Goal: Information Seeking & Learning: Learn about a topic

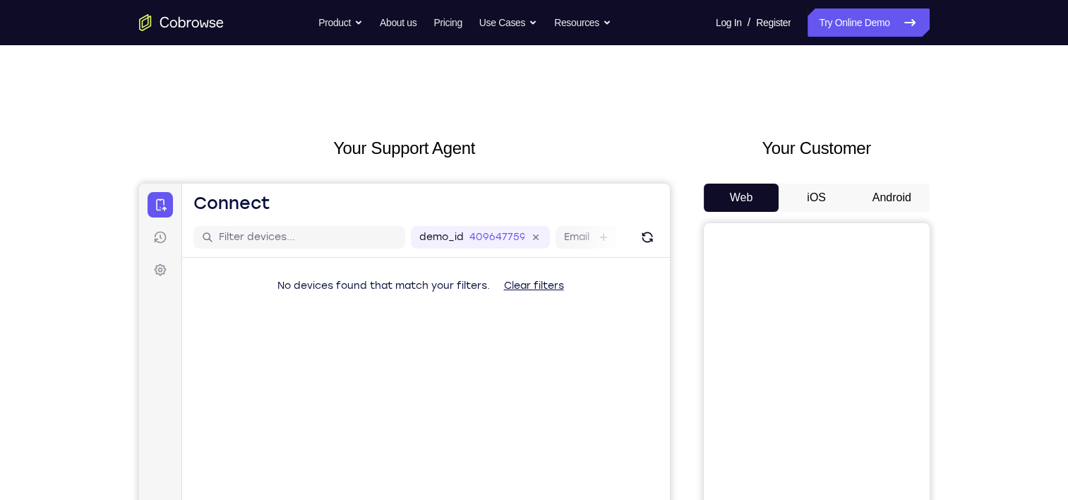
click at [903, 189] on button "Android" at bounding box center [892, 198] width 76 height 28
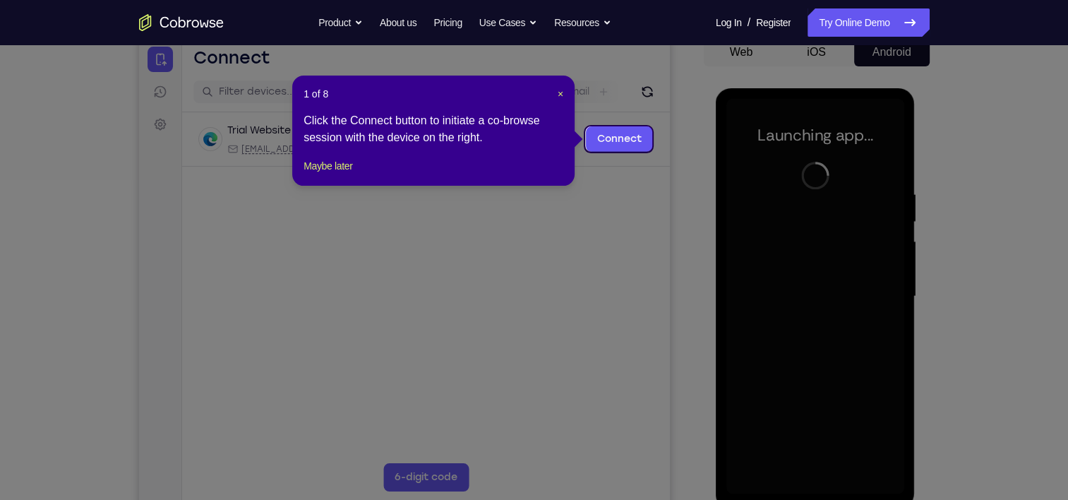
click at [556, 93] on header "1 of 8 ×" at bounding box center [434, 94] width 260 height 14
click at [559, 93] on span "×" at bounding box center [561, 93] width 6 height 11
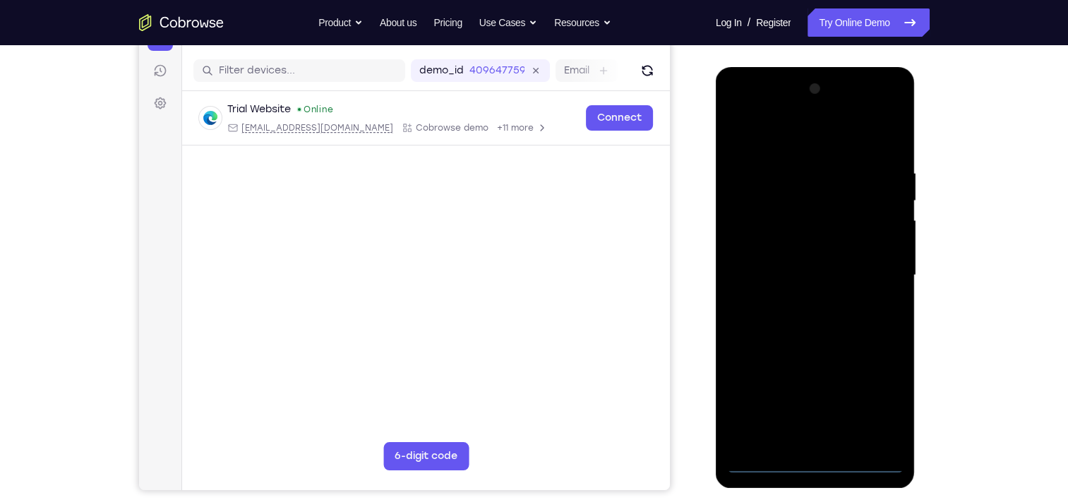
scroll to position [172, 0]
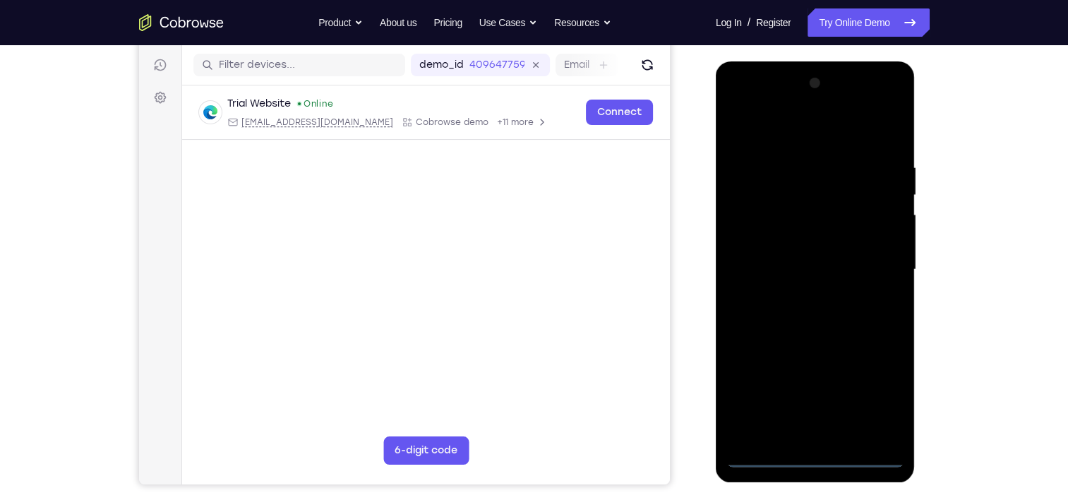
click at [819, 457] on div at bounding box center [815, 269] width 178 height 395
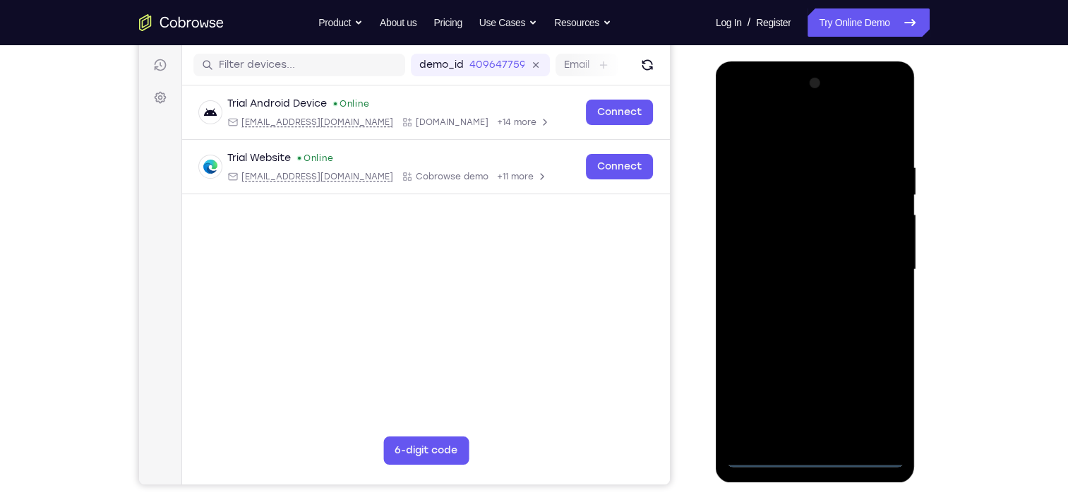
click at [885, 397] on div at bounding box center [815, 269] width 178 height 395
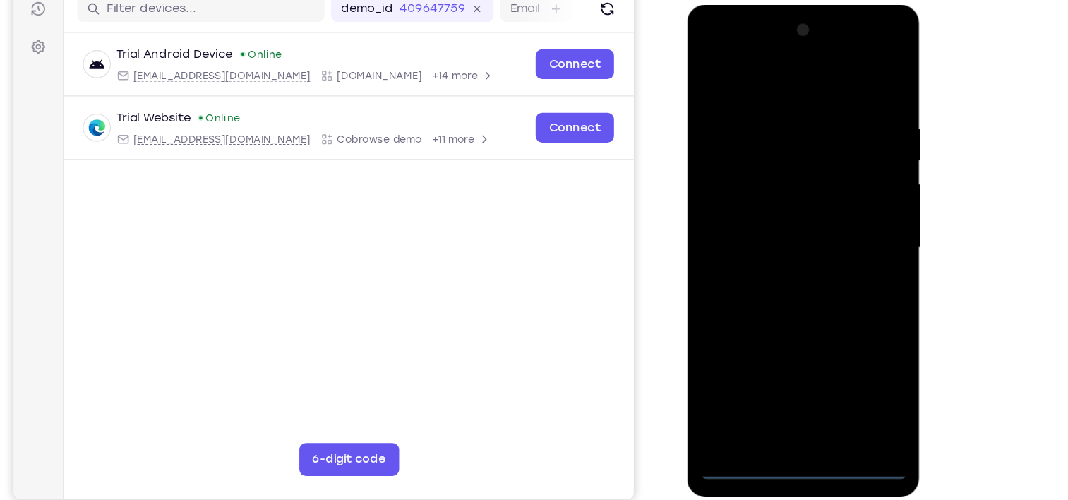
click at [798, 80] on div at bounding box center [786, 213] width 178 height 395
click at [841, 204] on div at bounding box center [786, 213] width 178 height 395
click at [767, 244] on div at bounding box center [786, 213] width 178 height 395
click at [768, 198] on div at bounding box center [786, 213] width 178 height 395
click at [762, 186] on div at bounding box center [786, 213] width 178 height 395
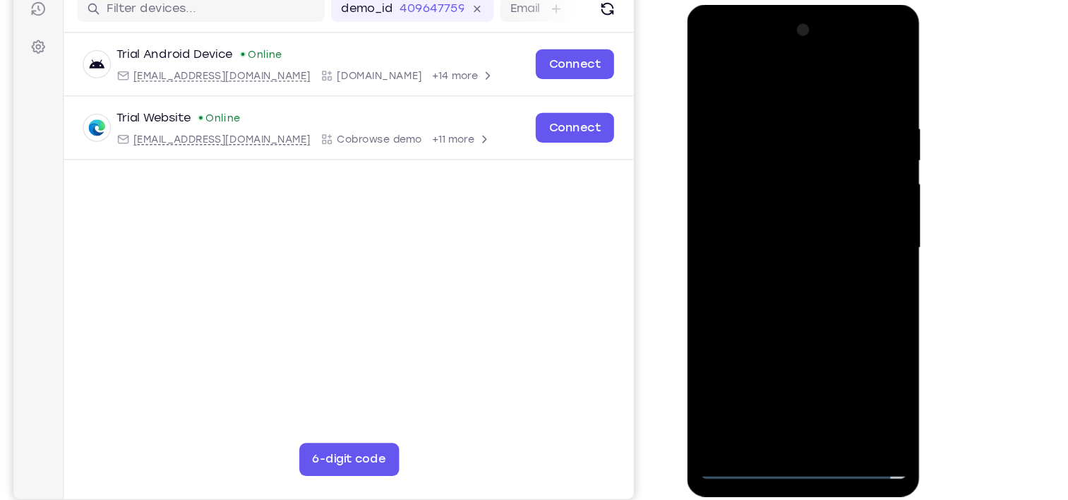
click at [755, 216] on div at bounding box center [786, 213] width 178 height 395
click at [810, 275] on div at bounding box center [786, 213] width 178 height 395
drag, startPoint x: 731, startPoint y: 77, endPoint x: 905, endPoint y: 45, distance: 176.5
click at [888, 45] on html "Online web based iOS Simulators and Android Emulators. Run iPhone, iPad, Mobile…" at bounding box center [787, 217] width 201 height 424
click at [825, 377] on div at bounding box center [786, 213] width 178 height 395
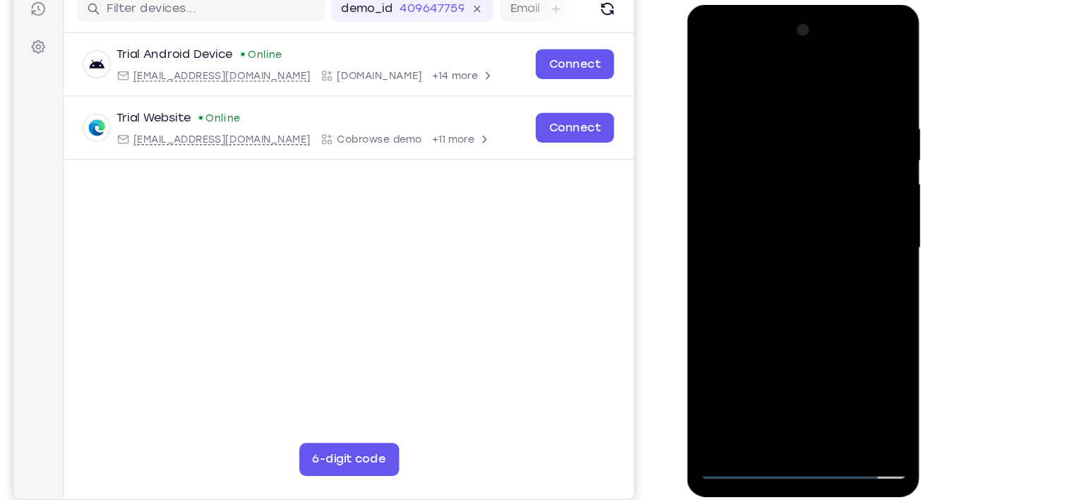
click at [796, 292] on div at bounding box center [786, 213] width 178 height 395
click at [815, 131] on div at bounding box center [786, 213] width 178 height 395
click at [811, 190] on div at bounding box center [786, 213] width 178 height 395
click at [815, 137] on div at bounding box center [786, 213] width 178 height 395
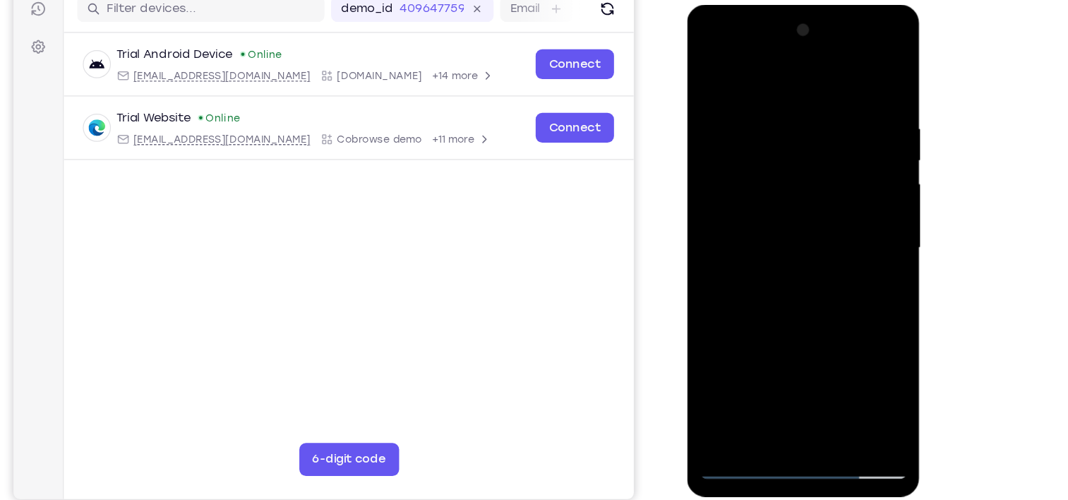
click at [712, 71] on div at bounding box center [786, 213] width 178 height 395
drag, startPoint x: 848, startPoint y: 102, endPoint x: 832, endPoint y: 104, distance: 16.3
click at [832, 104] on div at bounding box center [786, 213] width 178 height 395
click at [752, 102] on div at bounding box center [786, 213] width 178 height 395
click at [857, 80] on div at bounding box center [786, 213] width 178 height 395
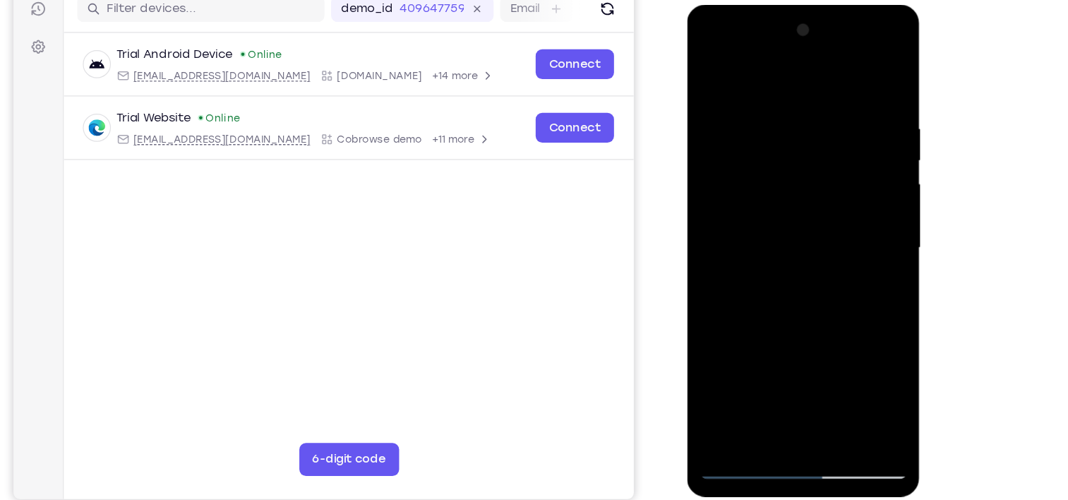
click at [816, 379] on div at bounding box center [786, 213] width 178 height 395
click at [812, 136] on div at bounding box center [786, 213] width 178 height 395
click at [747, 377] on div at bounding box center [786, 213] width 178 height 395
drag, startPoint x: 815, startPoint y: 340, endPoint x: 817, endPoint y: 301, distance: 39.6
click at [817, 301] on div at bounding box center [786, 213] width 178 height 395
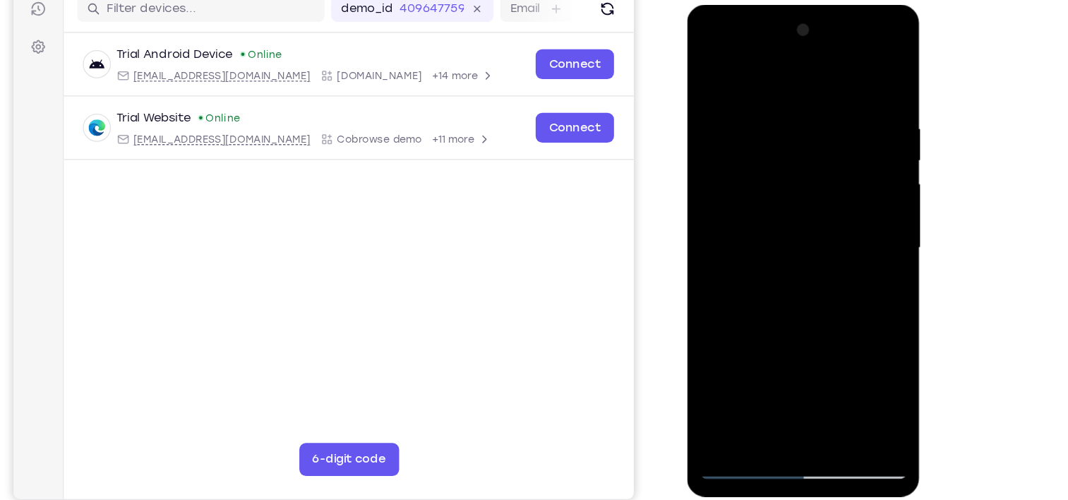
drag, startPoint x: 791, startPoint y: 336, endPoint x: 805, endPoint y: 255, distance: 82.4
click at [805, 255] on div at bounding box center [786, 213] width 178 height 395
drag, startPoint x: 813, startPoint y: 333, endPoint x: 828, endPoint y: 242, distance: 92.3
click at [828, 242] on div at bounding box center [786, 213] width 178 height 395
drag, startPoint x: 815, startPoint y: 333, endPoint x: 831, endPoint y: 229, distance: 105.6
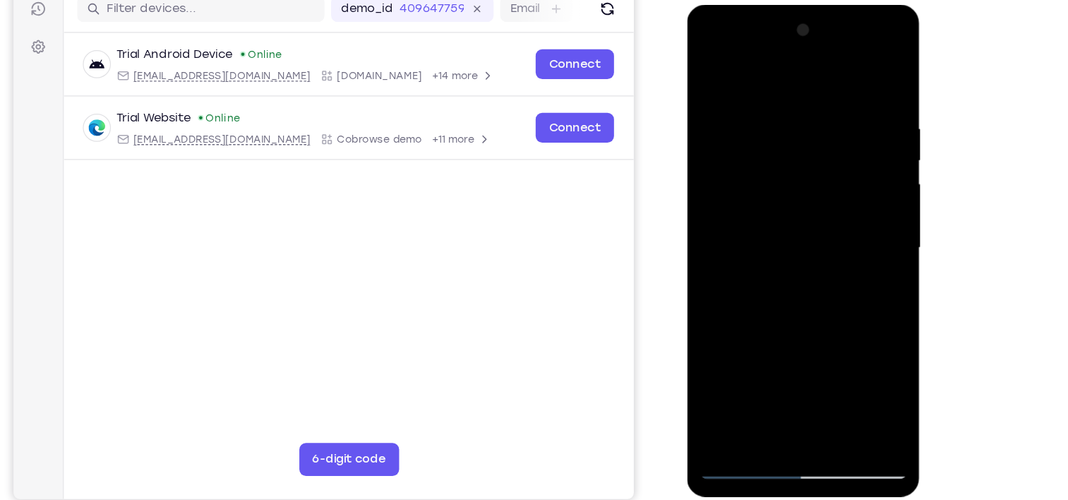
click at [831, 229] on div at bounding box center [786, 213] width 178 height 395
click at [807, 331] on div at bounding box center [786, 213] width 178 height 395
click at [852, 235] on div at bounding box center [786, 213] width 178 height 395
click at [707, 73] on div at bounding box center [786, 213] width 178 height 395
click at [710, 71] on div at bounding box center [786, 213] width 178 height 395
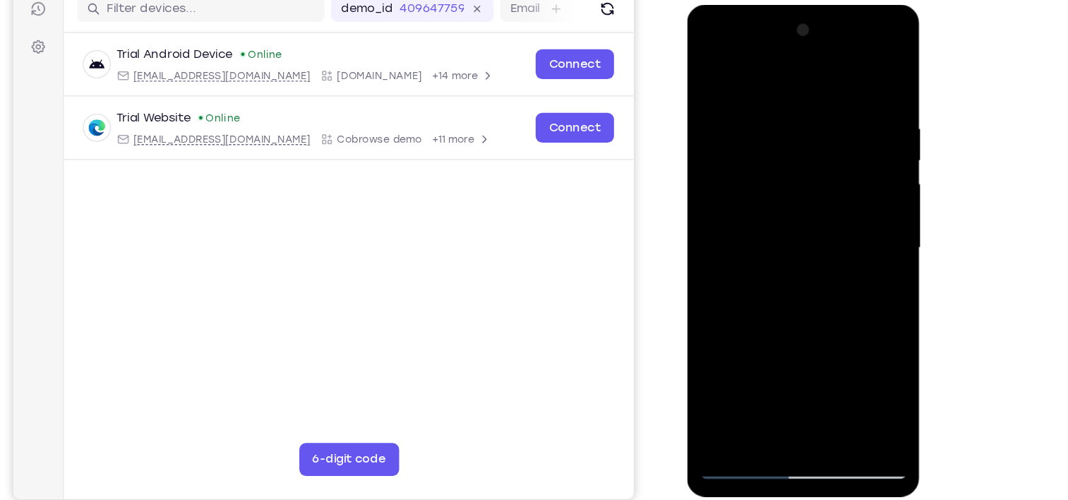
drag, startPoint x: 803, startPoint y: 295, endPoint x: 828, endPoint y: 52, distance: 244.1
click at [828, 52] on div at bounding box center [786, 213] width 178 height 395
drag, startPoint x: 805, startPoint y: 310, endPoint x: 844, endPoint y: -44, distance: 355.9
click at [844, 5] on html "Online web based iOS Simulators and Android Emulators. Run iPhone, iPad, Mobile…" at bounding box center [787, 217] width 201 height 424
drag, startPoint x: 812, startPoint y: 181, endPoint x: 802, endPoint y: 315, distance: 133.8
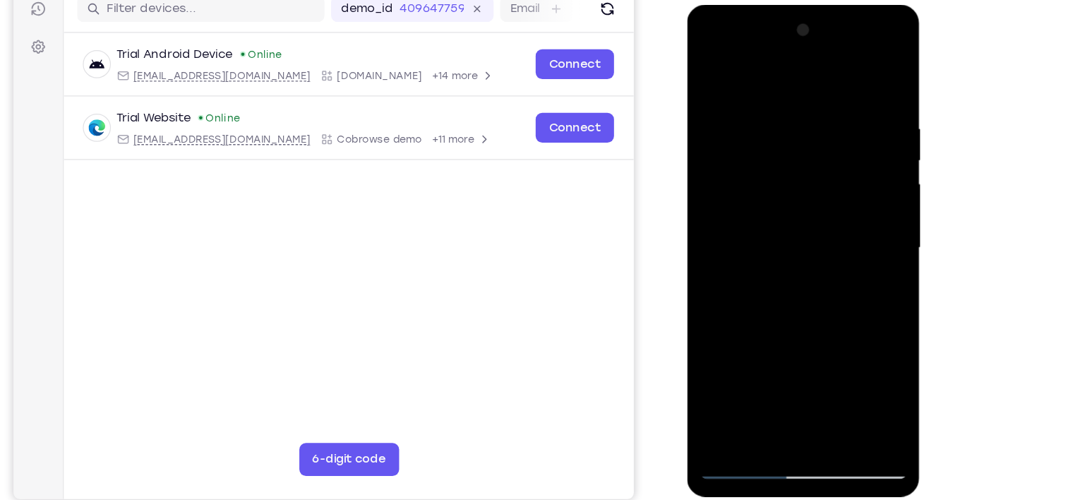
click at [802, 315] on div at bounding box center [786, 213] width 178 height 395
drag, startPoint x: 796, startPoint y: 196, endPoint x: 853, endPoint y: -62, distance: 264.6
click at [853, 5] on html "Online web based iOS Simulators and Android Emulators. Run iPhone, iPad, Mobile…" at bounding box center [787, 217] width 201 height 424
drag, startPoint x: 767, startPoint y: 171, endPoint x: 765, endPoint y: 324, distance: 153.2
click at [765, 324] on div at bounding box center [786, 213] width 178 height 395
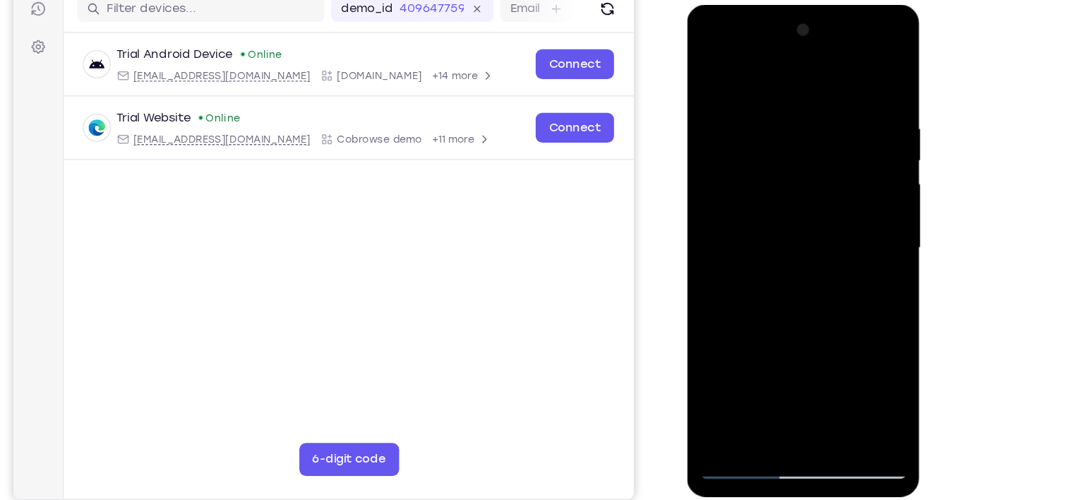
click at [749, 375] on div at bounding box center [786, 213] width 178 height 395
click at [789, 76] on div at bounding box center [786, 213] width 178 height 395
drag, startPoint x: 757, startPoint y: 218, endPoint x: 767, endPoint y: 141, distance: 77.6
click at [767, 141] on div at bounding box center [786, 213] width 178 height 395
drag, startPoint x: 757, startPoint y: 209, endPoint x: 773, endPoint y: 128, distance: 82.7
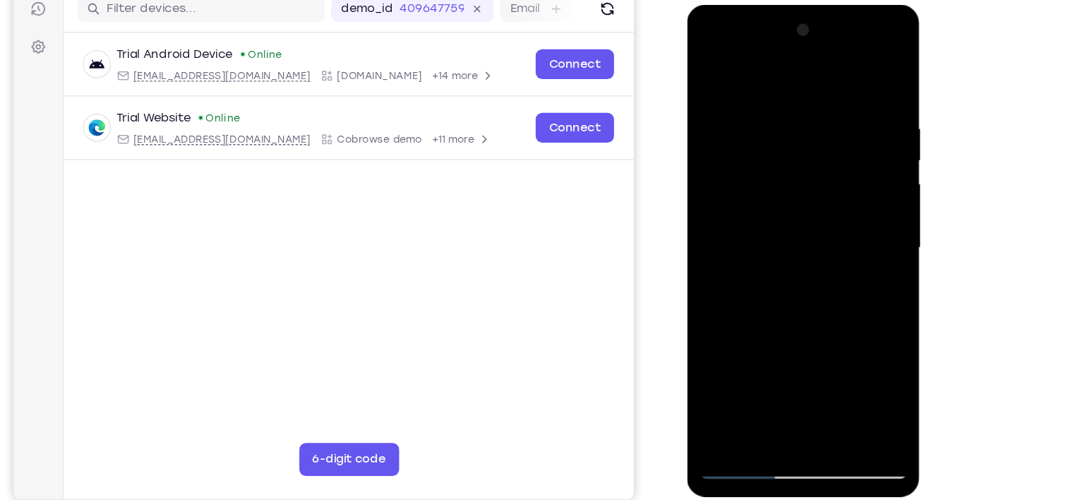
click at [773, 128] on div at bounding box center [786, 213] width 178 height 395
drag, startPoint x: 779, startPoint y: 140, endPoint x: 745, endPoint y: 309, distance: 172.1
click at [745, 309] on div at bounding box center [786, 213] width 178 height 395
click at [741, 104] on div at bounding box center [786, 213] width 178 height 395
click at [839, 246] on div at bounding box center [786, 213] width 178 height 395
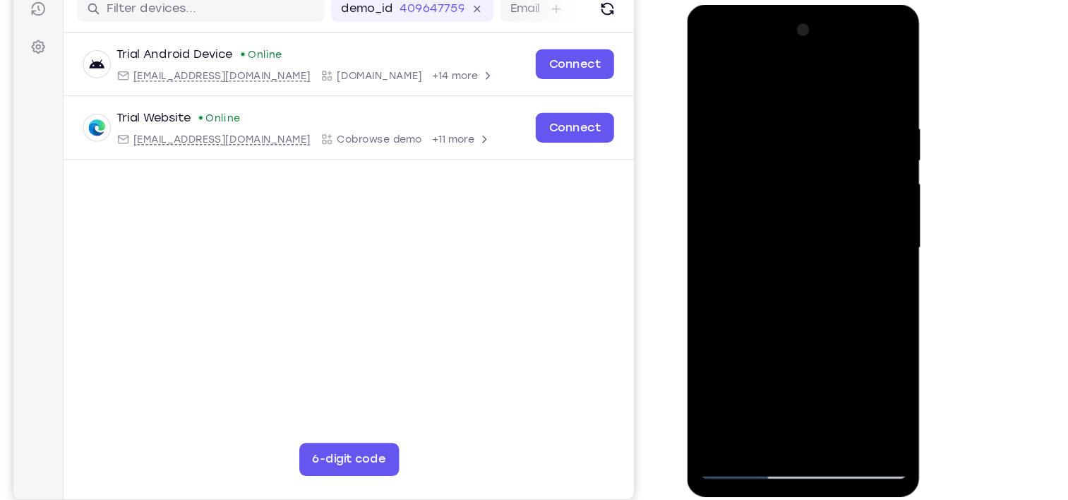
drag, startPoint x: 794, startPoint y: 321, endPoint x: 801, endPoint y: 60, distance: 260.6
click at [801, 60] on div at bounding box center [786, 213] width 178 height 395
drag, startPoint x: 810, startPoint y: 320, endPoint x: 833, endPoint y: 54, distance: 266.5
click at [833, 54] on div at bounding box center [786, 213] width 178 height 395
drag, startPoint x: 812, startPoint y: 331, endPoint x: 831, endPoint y: 102, distance: 229.5
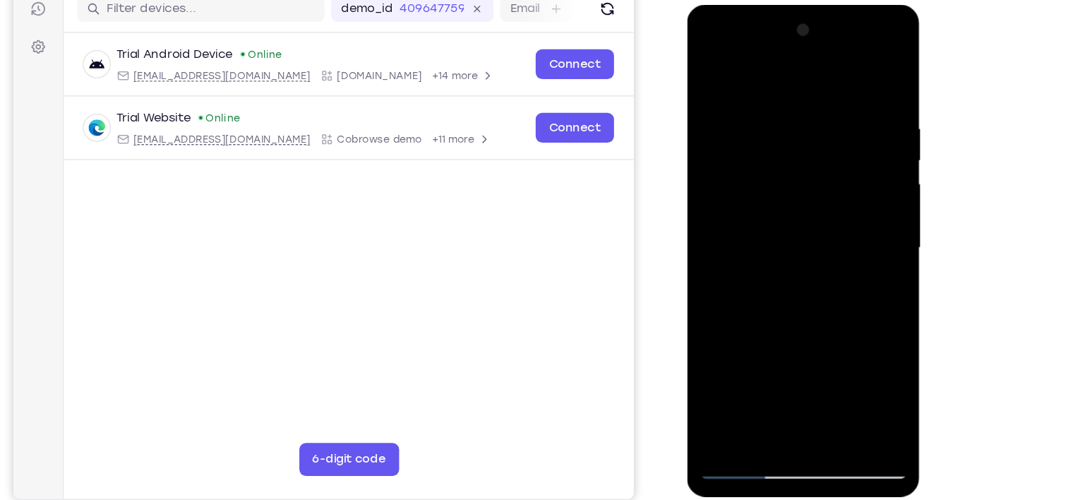
click at [831, 102] on div at bounding box center [786, 213] width 178 height 395
drag, startPoint x: 803, startPoint y: 319, endPoint x: 824, endPoint y: 36, distance: 283.8
click at [824, 36] on div at bounding box center [786, 213] width 178 height 395
click at [846, 175] on div at bounding box center [786, 213] width 178 height 395
drag, startPoint x: 798, startPoint y: 310, endPoint x: 816, endPoint y: 86, distance: 224.5
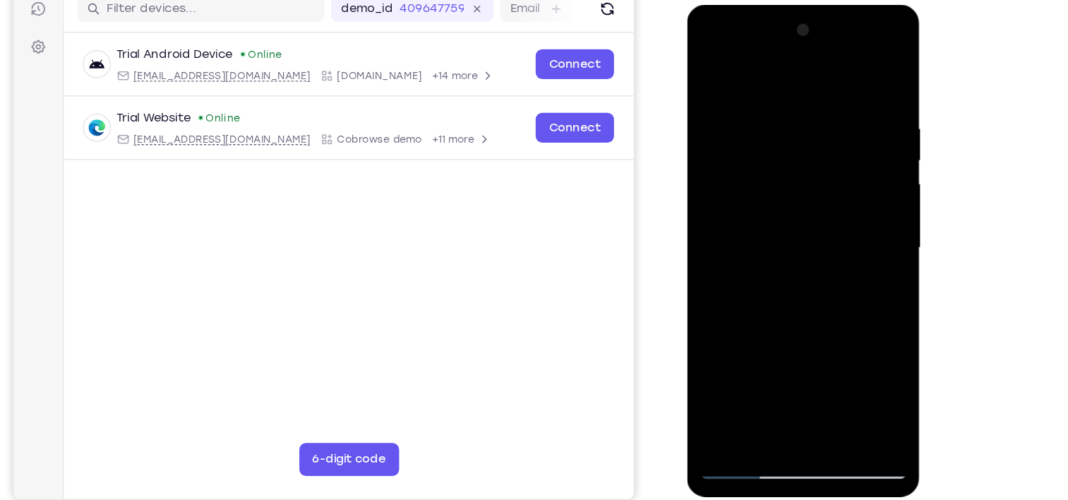
click at [816, 86] on div at bounding box center [786, 213] width 178 height 395
drag, startPoint x: 807, startPoint y: 347, endPoint x: 811, endPoint y: 65, distance: 281.7
click at [811, 65] on div at bounding box center [786, 213] width 178 height 395
drag, startPoint x: 791, startPoint y: 140, endPoint x: 774, endPoint y: 296, distance: 156.9
click at [774, 296] on div at bounding box center [786, 213] width 178 height 395
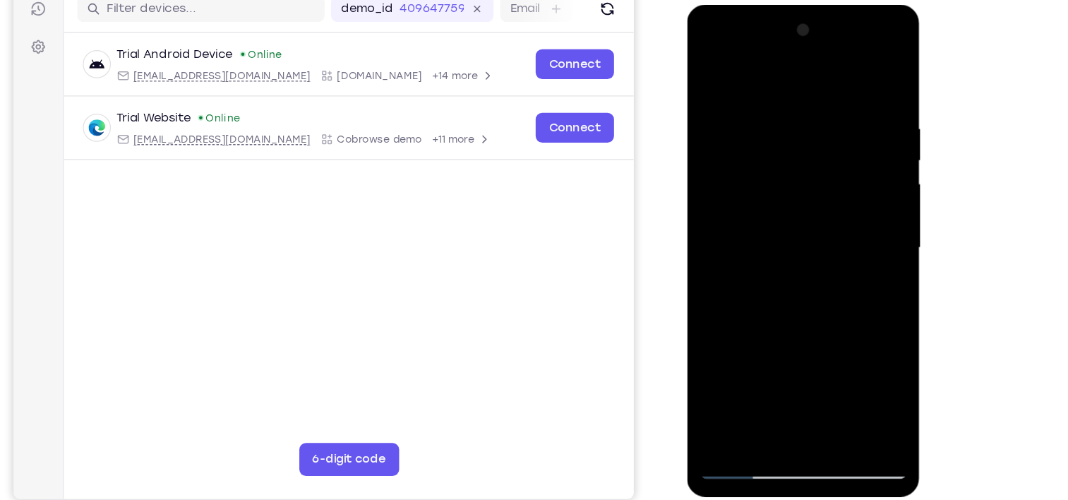
drag, startPoint x: 791, startPoint y: 116, endPoint x: 763, endPoint y: 284, distance: 171.1
click at [763, 284] on div at bounding box center [786, 213] width 178 height 395
click at [839, 181] on div at bounding box center [786, 213] width 178 height 395
drag, startPoint x: 813, startPoint y: 100, endPoint x: 779, endPoint y: 305, distance: 208.3
click at [779, 305] on div at bounding box center [786, 213] width 178 height 395
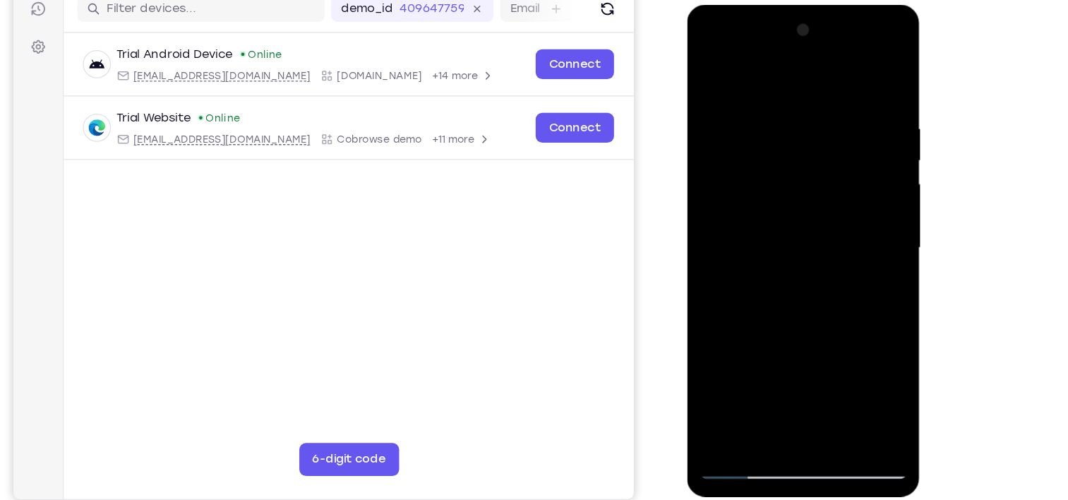
drag, startPoint x: 806, startPoint y: 96, endPoint x: 759, endPoint y: 348, distance: 256.4
click at [759, 348] on div at bounding box center [786, 213] width 178 height 395
click at [724, 388] on div at bounding box center [786, 213] width 178 height 395
click at [856, 378] on div at bounding box center [786, 213] width 178 height 395
click at [711, 71] on div at bounding box center [786, 213] width 178 height 395
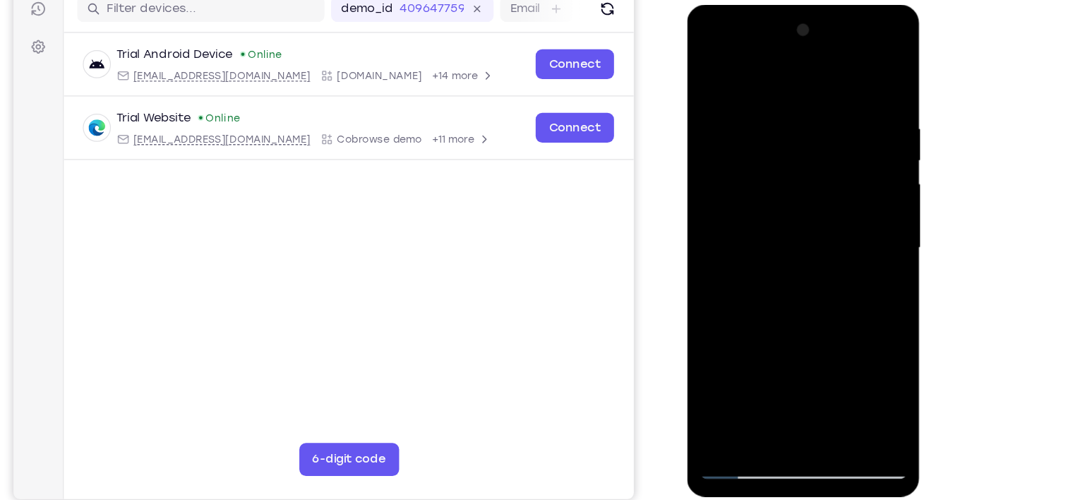
drag, startPoint x: 795, startPoint y: 348, endPoint x: 807, endPoint y: -62, distance: 410.3
click at [807, 5] on html "Online web based iOS Simulators and Android Emulators. Run iPhone, iPad, Mobile…" at bounding box center [787, 217] width 201 height 424
click at [712, 344] on div at bounding box center [786, 213] width 178 height 395
click at [780, 239] on div at bounding box center [786, 213] width 178 height 395
